Goal: Task Accomplishment & Management: Manage account settings

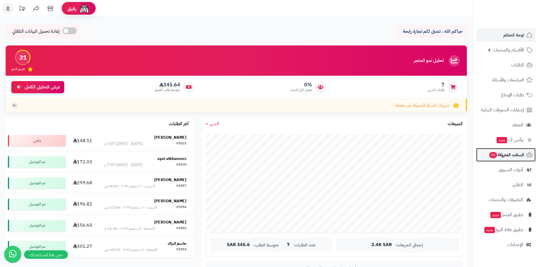
click at [493, 157] on span "40" at bounding box center [493, 155] width 8 height 6
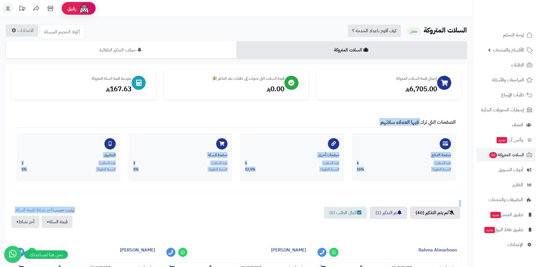
drag, startPoint x: 417, startPoint y: 121, endPoint x: 271, endPoint y: 225, distance: 179.9
click at [271, 225] on ul "لم يتم التذكير (40) تم التذكير (1) اكمال الطلب (0)" at bounding box center [236, 220] width 450 height 27
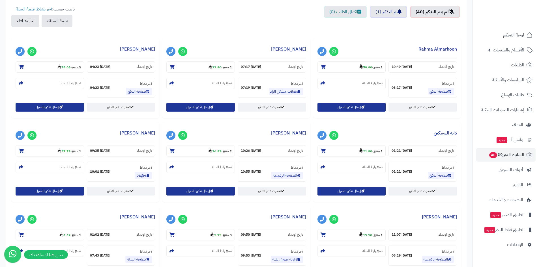
scroll to position [255, 0]
